Goal: Task Accomplishment & Management: Manage account settings

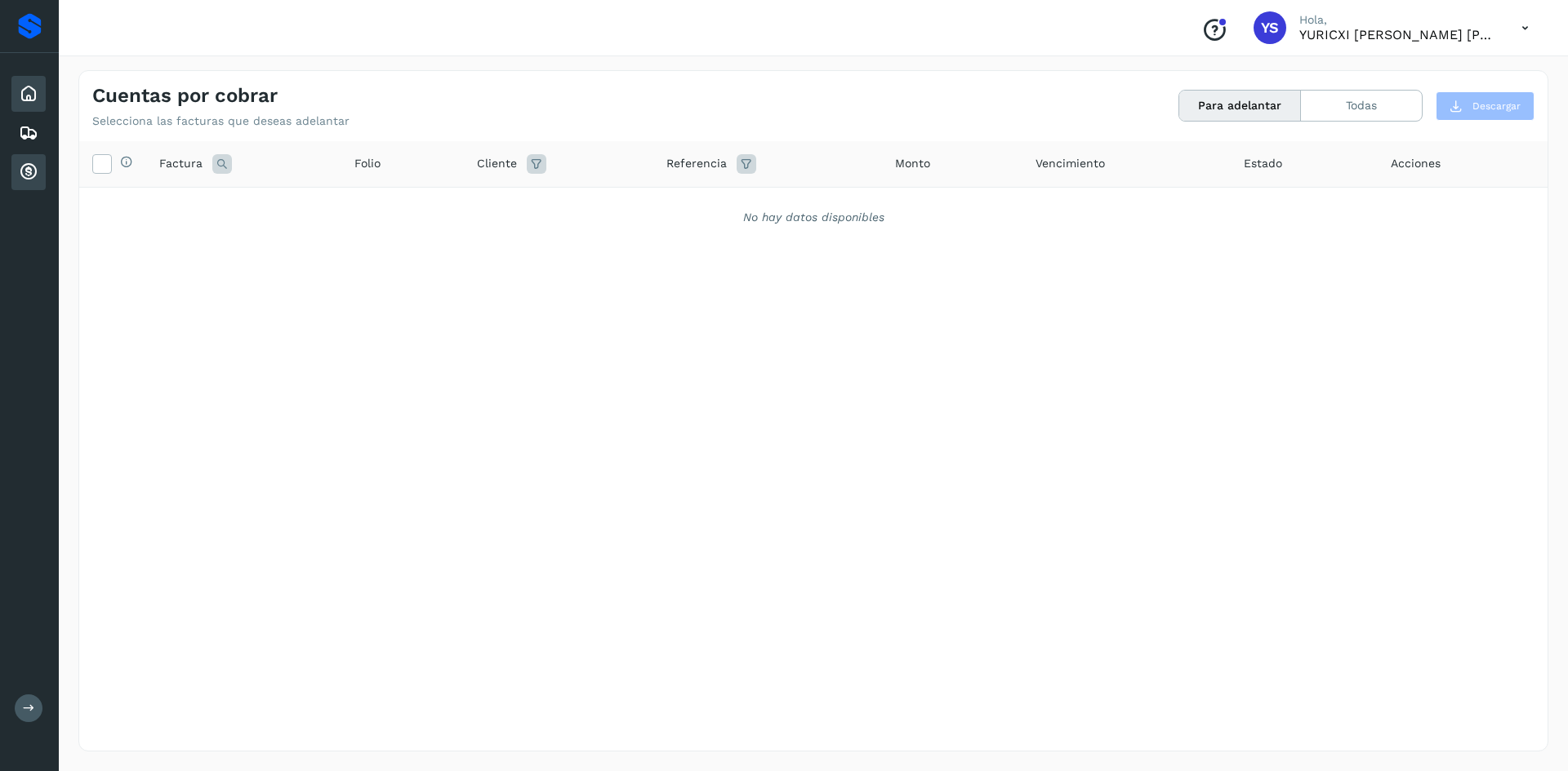
click at [35, 84] on icon at bounding box center [28, 93] width 20 height 20
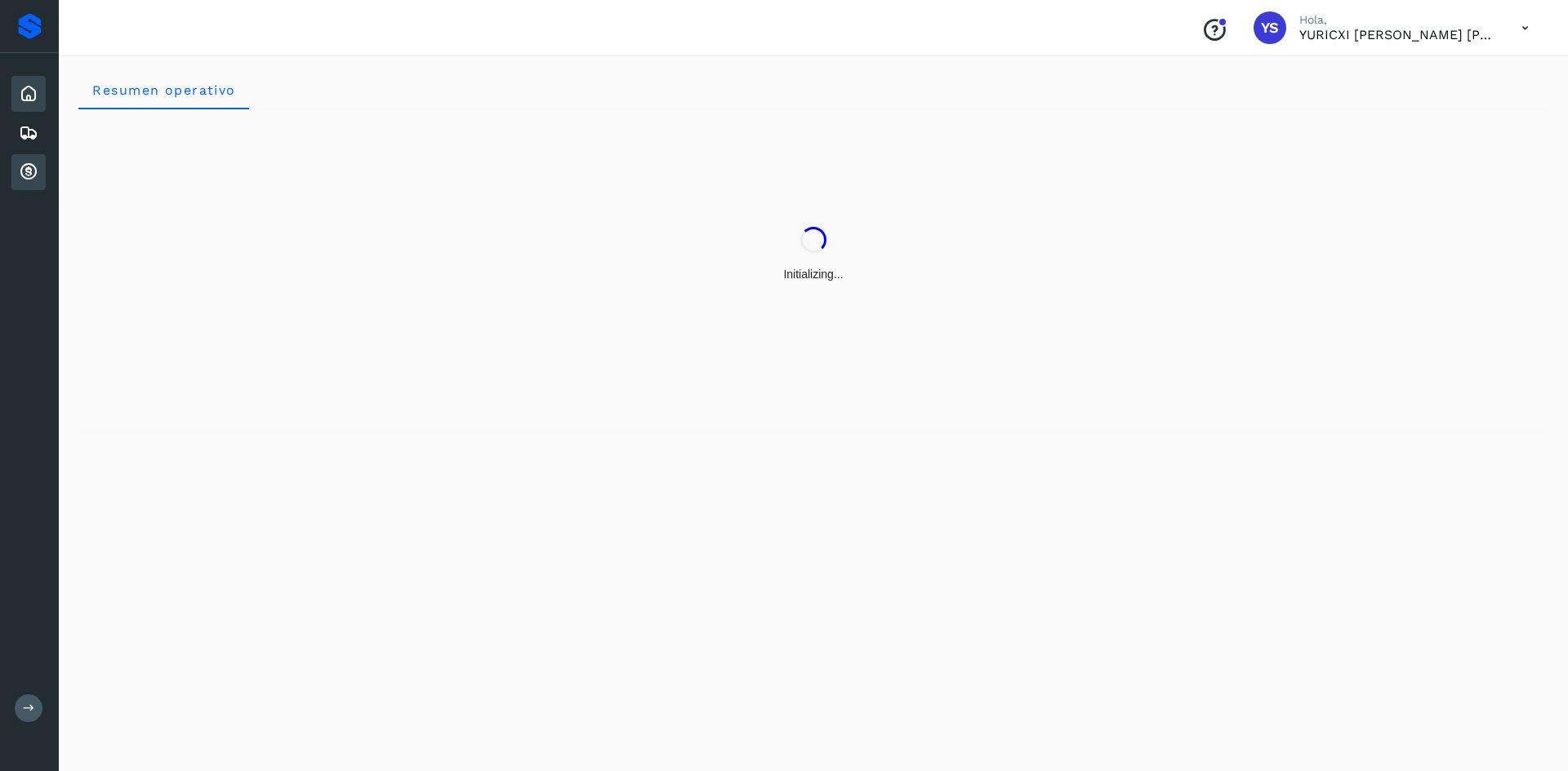
click at [22, 175] on icon at bounding box center [28, 172] width 20 height 20
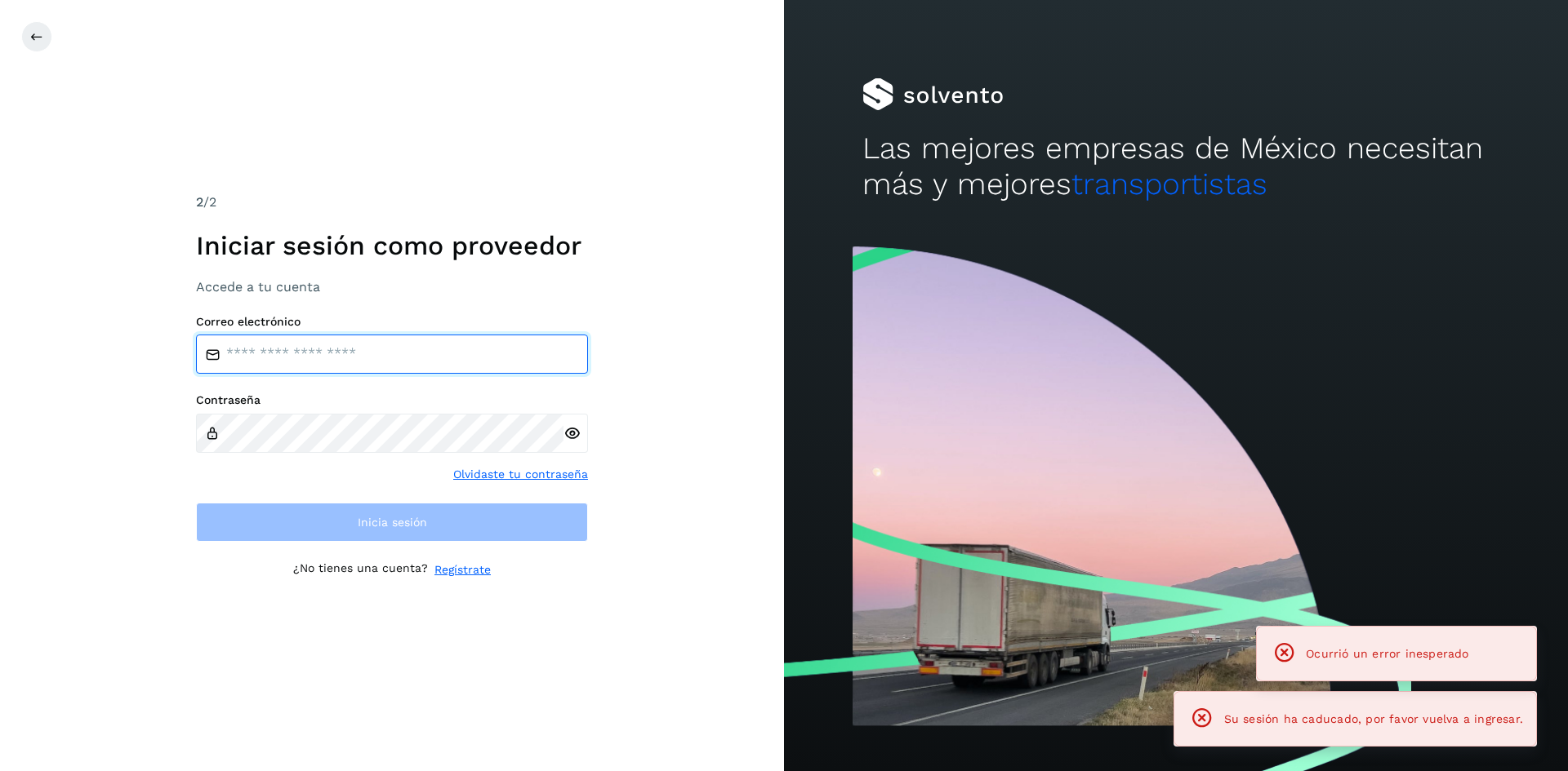
type input "**********"
